Goal: Navigation & Orientation: Understand site structure

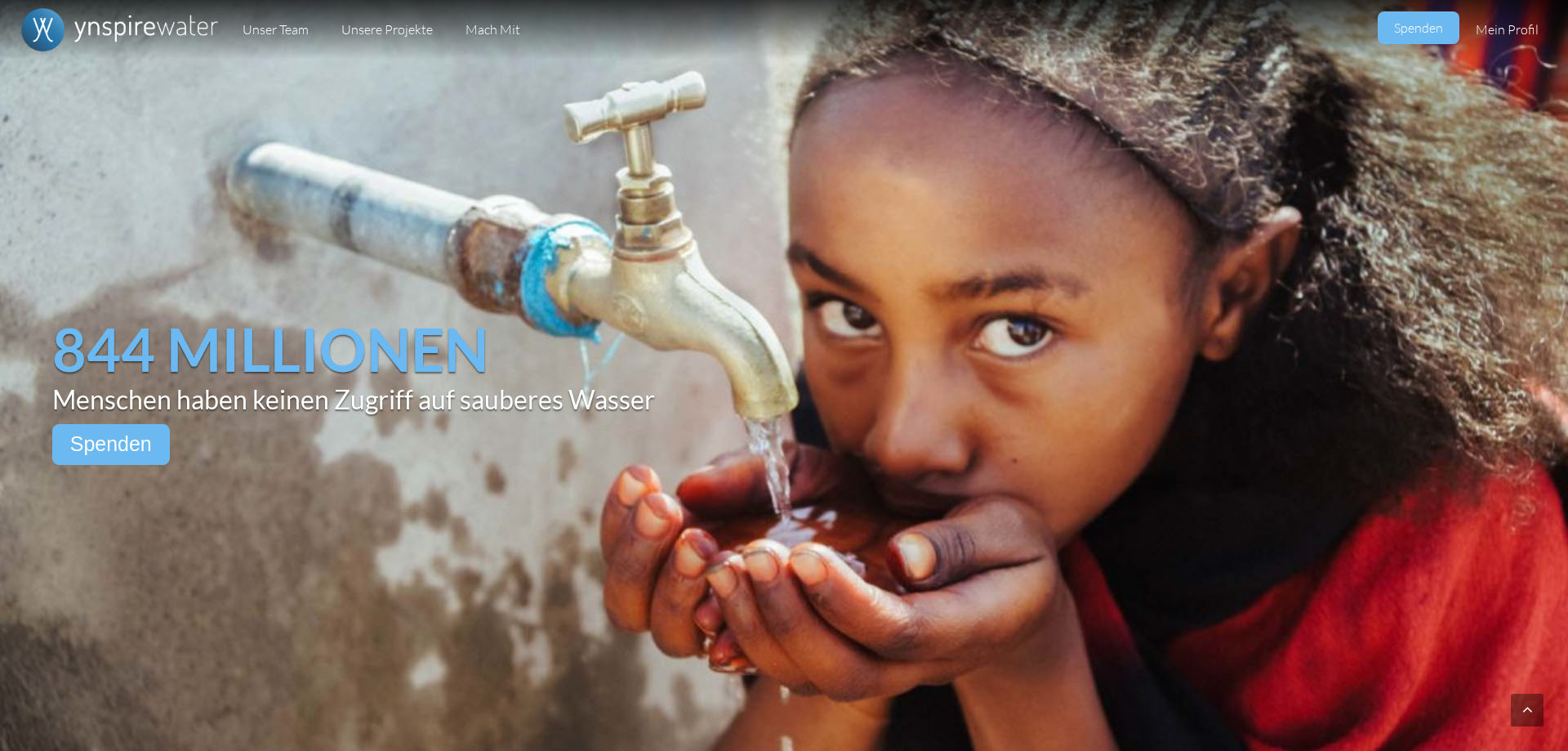
scroll to position [3430, 0]
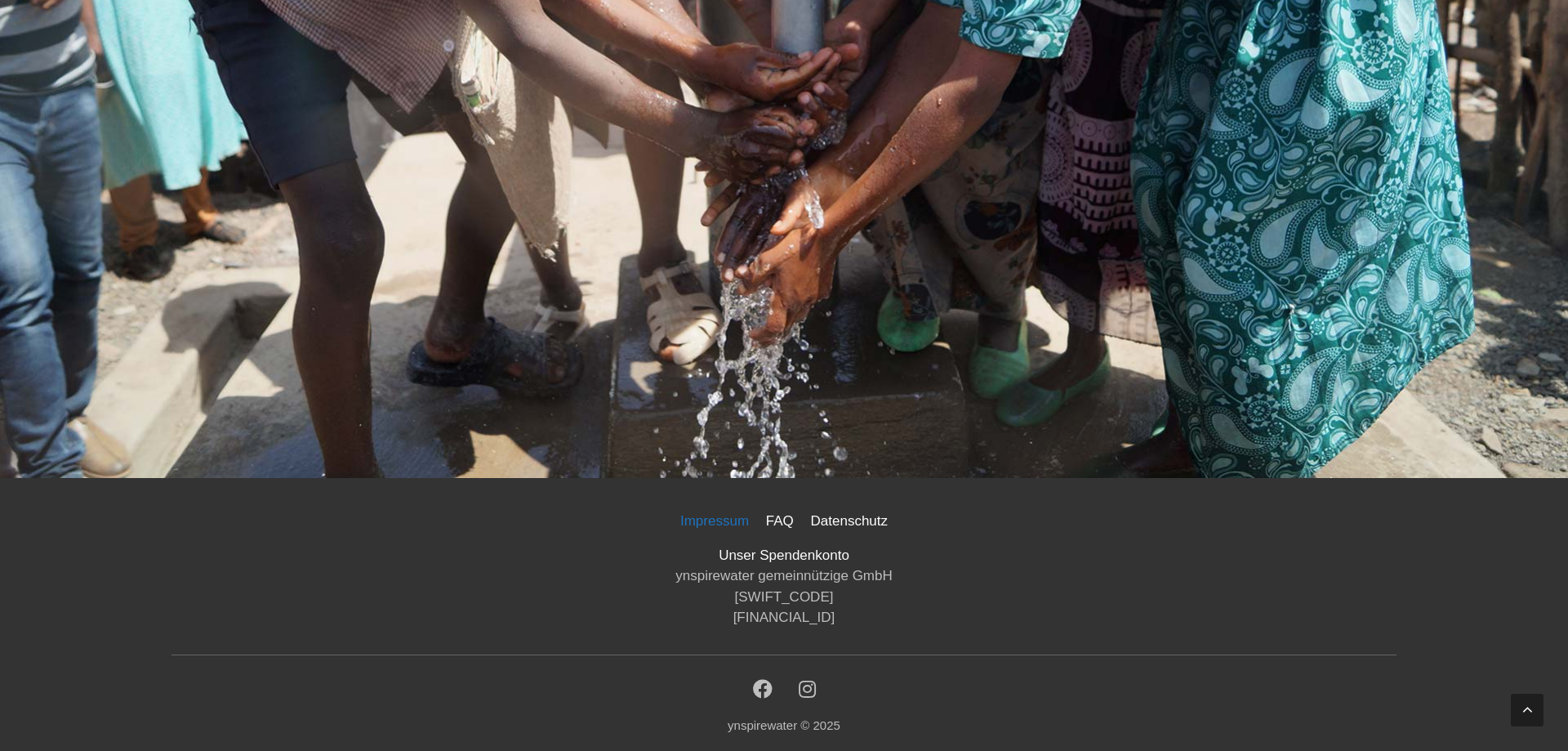
click at [697, 525] on link "Impressum" at bounding box center [715, 521] width 82 height 29
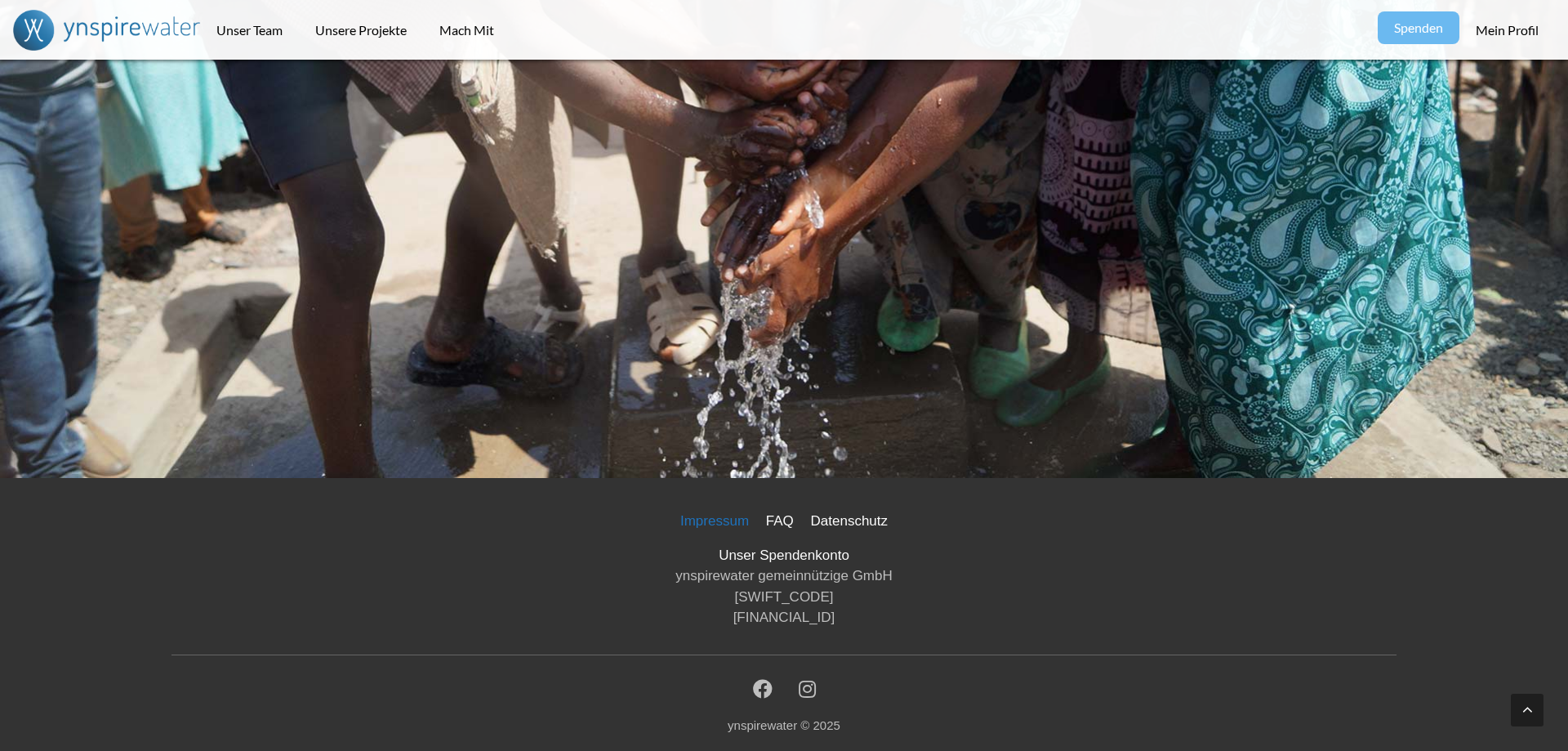
click at [721, 522] on link "Impressum" at bounding box center [715, 521] width 82 height 29
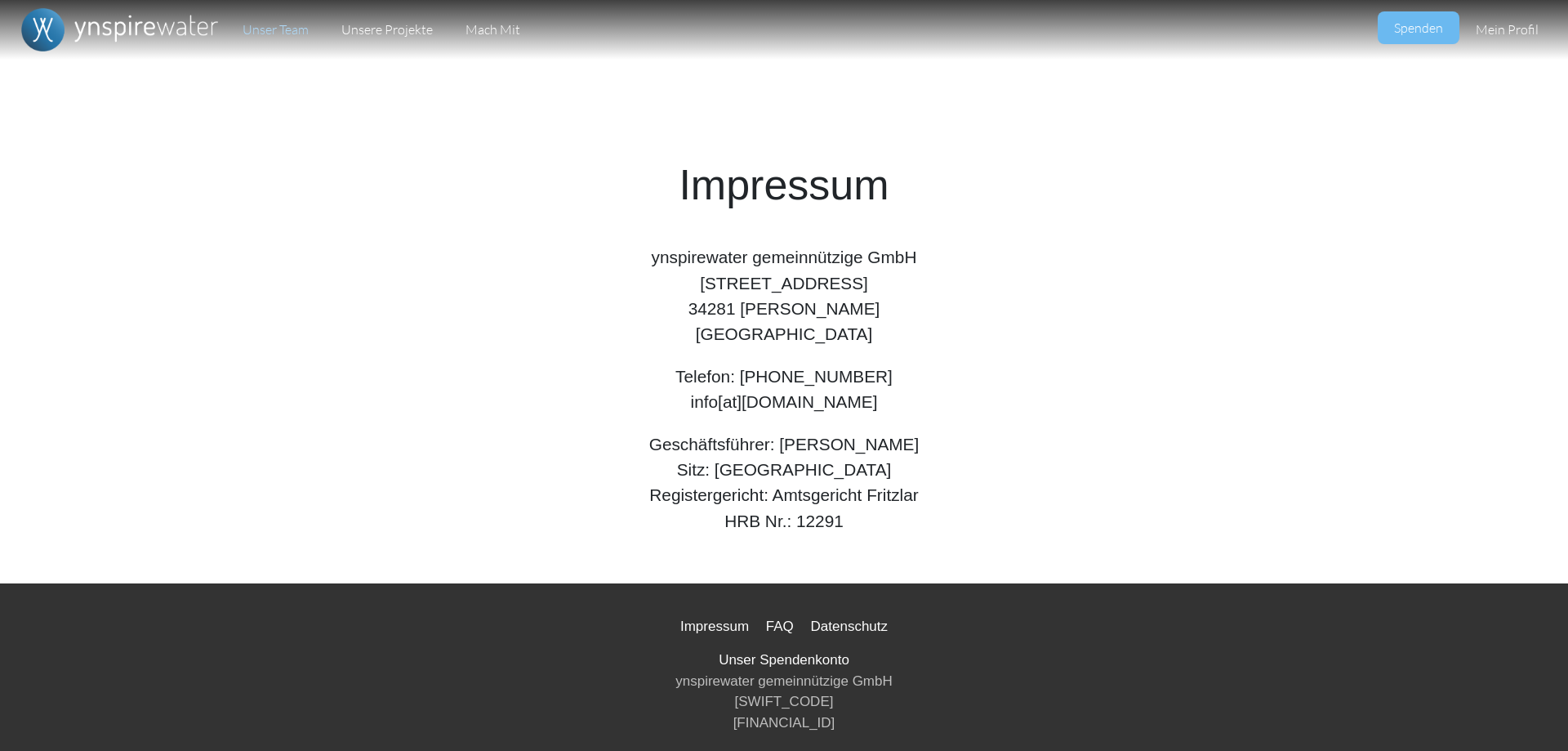
click at [263, 39] on link "Unser Team" at bounding box center [275, 30] width 99 height 60
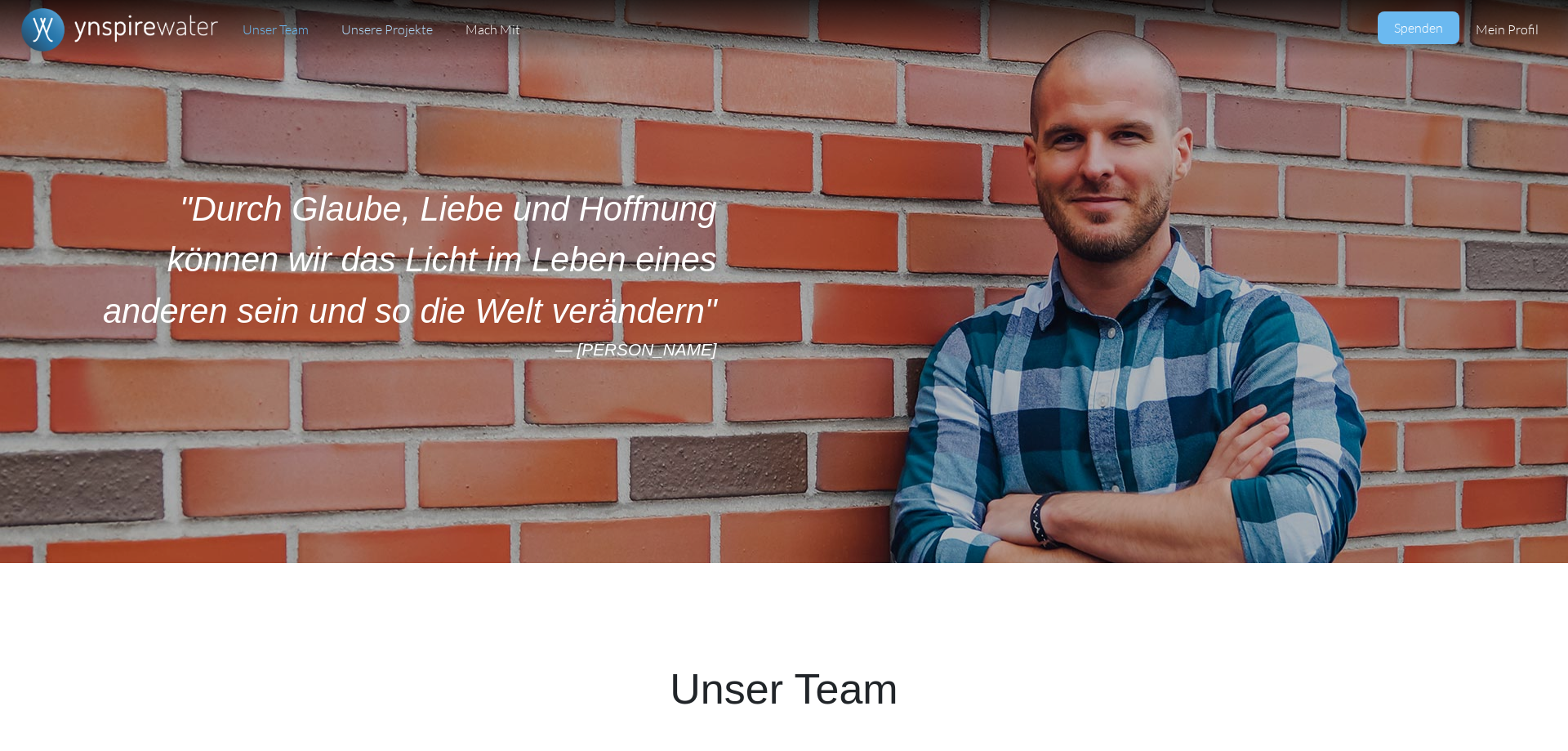
click at [390, 34] on link "Unsere Projekte" at bounding box center [387, 30] width 124 height 60
